Goal: Information Seeking & Learning: Learn about a topic

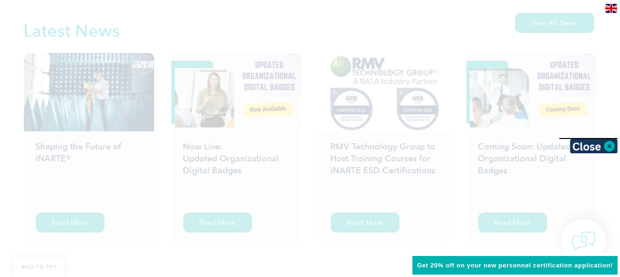
scroll to position [1522, 0]
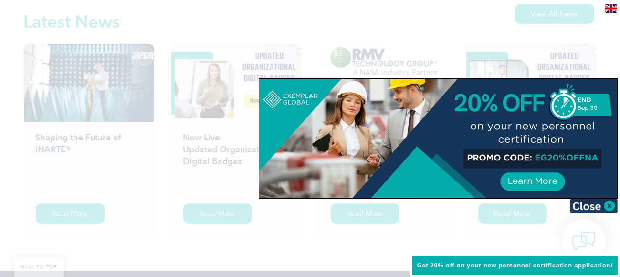
drag, startPoint x: 423, startPoint y: 24, endPoint x: 430, endPoint y: 28, distance: 7.9
click at [423, 25] on div at bounding box center [310, 138] width 620 height 277
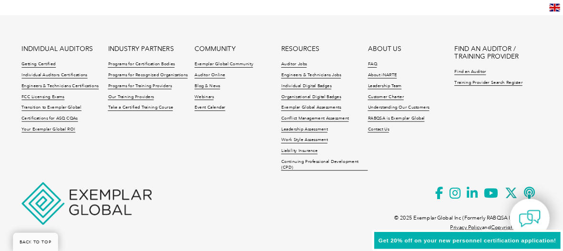
scroll to position [2262, 0]
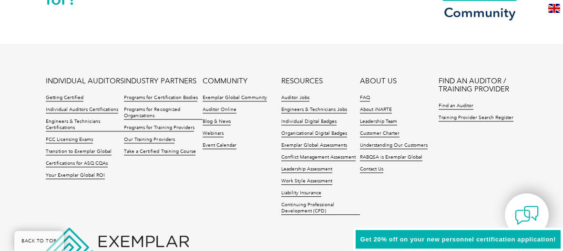
drag, startPoint x: 598, startPoint y: 0, endPoint x: 384, endPoint y: 37, distance: 217.3
click at [384, 44] on footer "INDIVIDUAL AUDITORS Getting Certified Individual Auditors Certifications Engine…" at bounding box center [281, 171] width 563 height 254
